Goal: Information Seeking & Learning: Learn about a topic

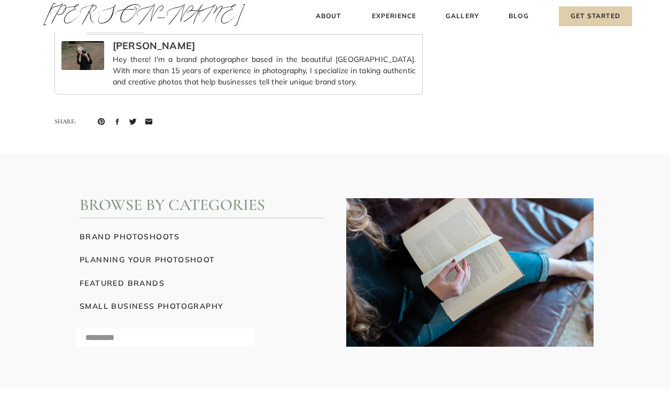
scroll to position [4686, 0]
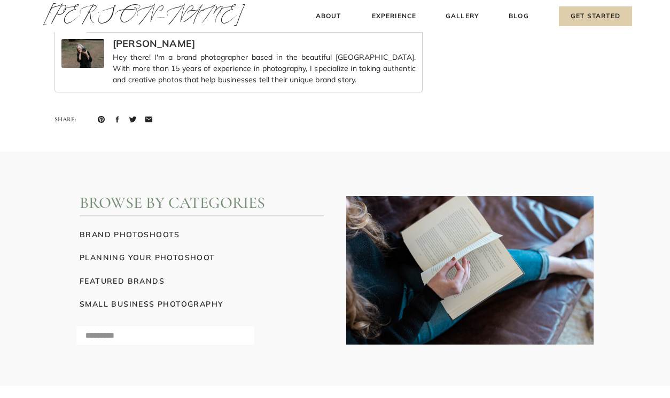
click at [129, 233] on h3 "brand photoshoots" at bounding box center [202, 234] width 244 height 11
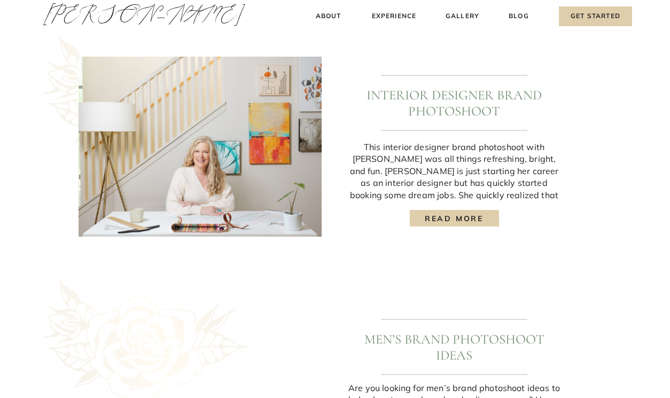
scroll to position [1061, 0]
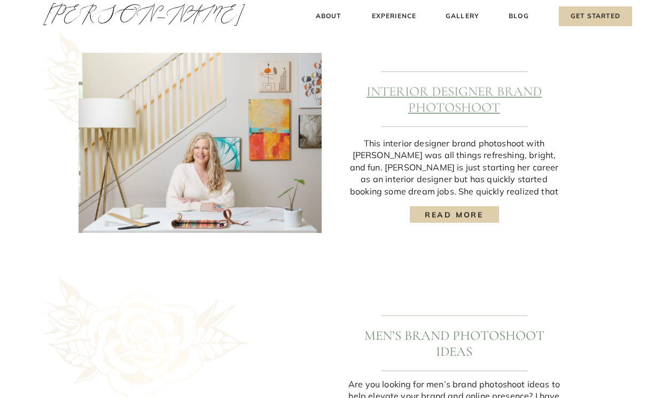
click at [476, 97] on link "Interior Designer Brand Photoshoot" at bounding box center [454, 99] width 175 height 32
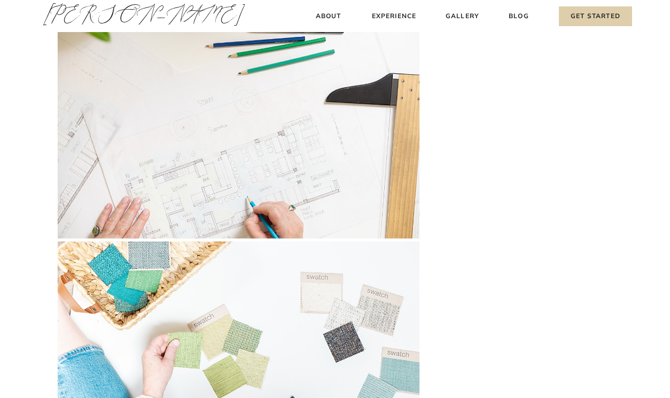
scroll to position [1575, 0]
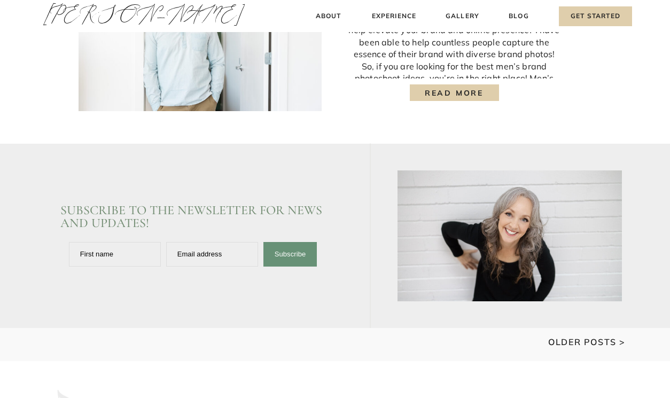
scroll to position [1428, 0]
